Goal: Find specific page/section: Find specific page/section

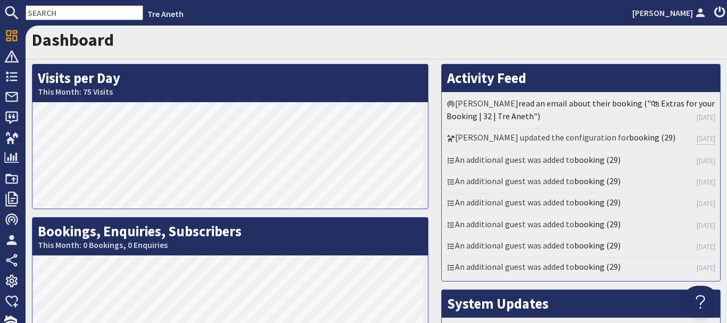
drag, startPoint x: 0, startPoint y: 0, endPoint x: 339, endPoint y: 42, distance: 341.6
click at [339, 42] on h1 "Dashboard" at bounding box center [376, 40] width 689 height 20
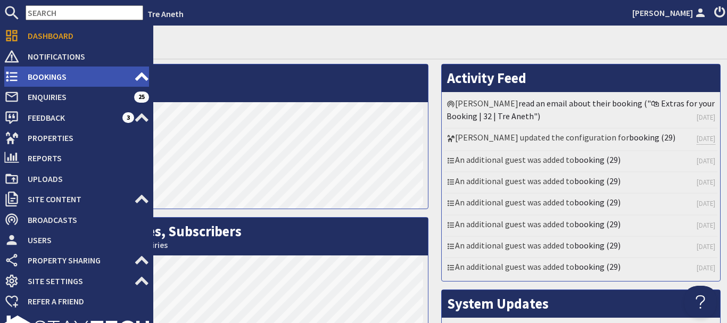
click at [54, 78] on span "Bookings" at bounding box center [76, 76] width 115 height 17
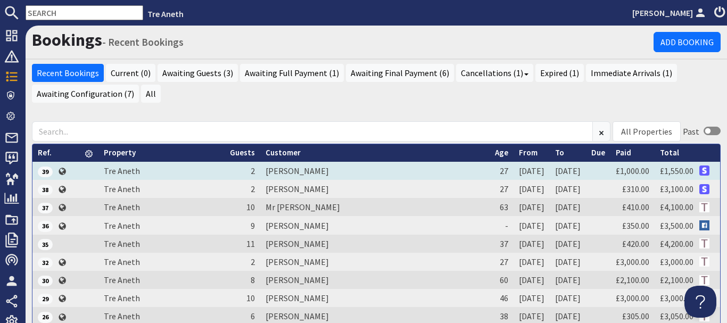
click at [286, 172] on td "[PERSON_NAME]" at bounding box center [374, 171] width 229 height 18
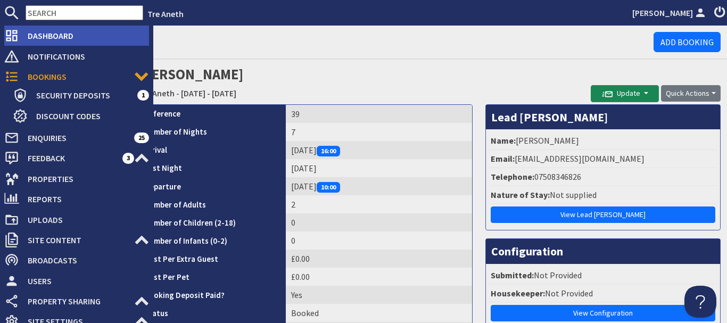
click at [40, 35] on span "Dashboard" at bounding box center [84, 35] width 130 height 17
